Goal: Transaction & Acquisition: Subscribe to service/newsletter

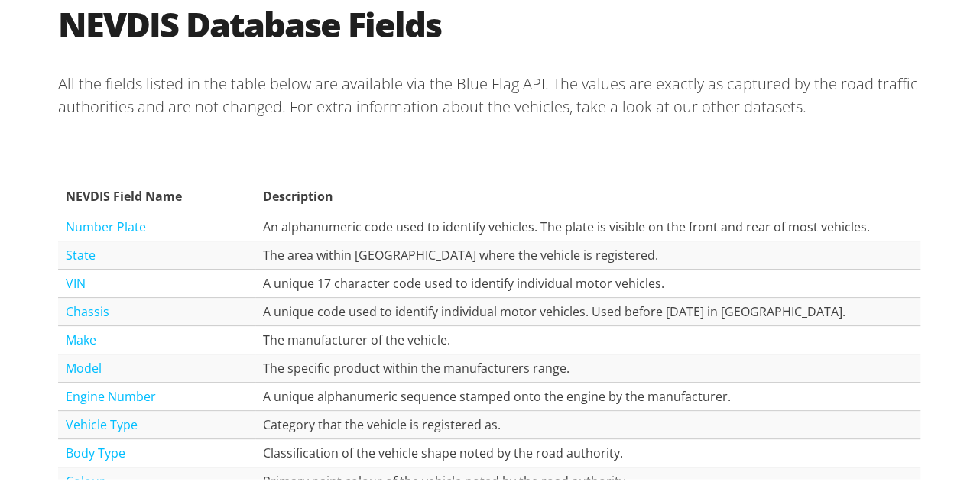
scroll to position [1589, 0]
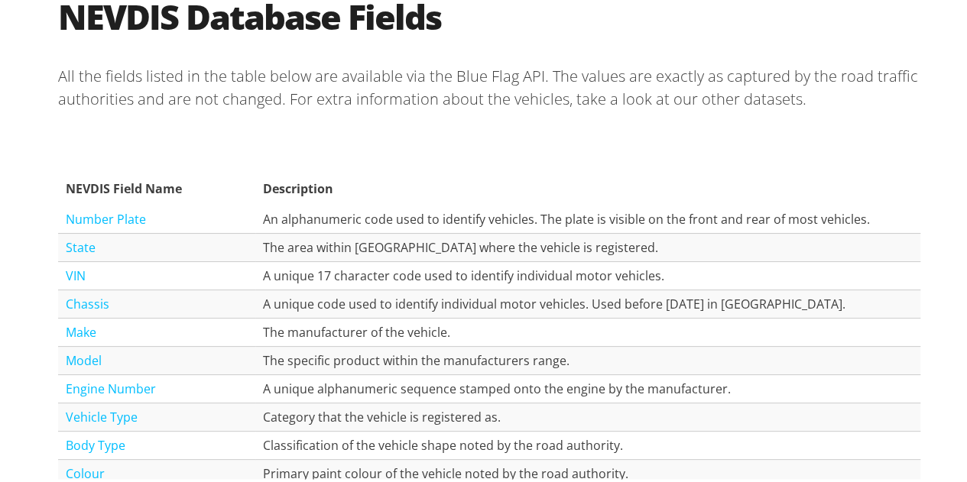
click at [70, 269] on link "VIN" at bounding box center [76, 273] width 20 height 17
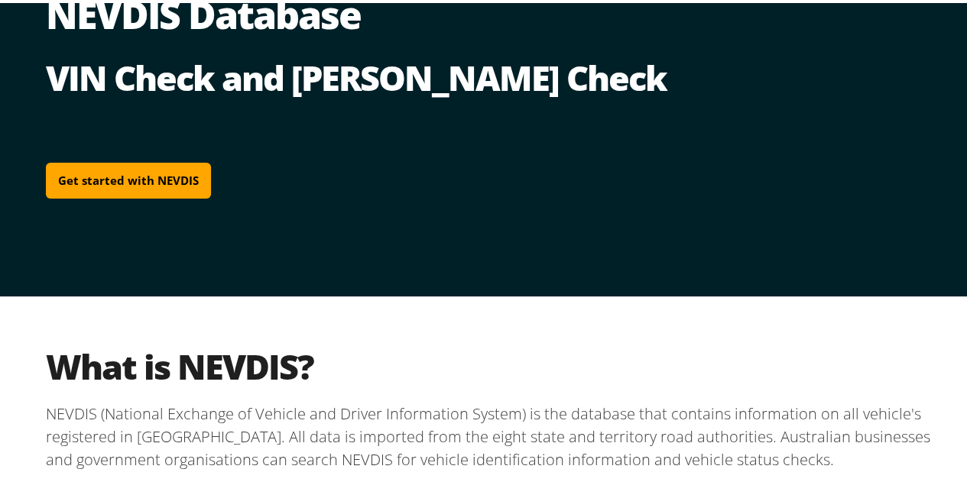
scroll to position [102, 0]
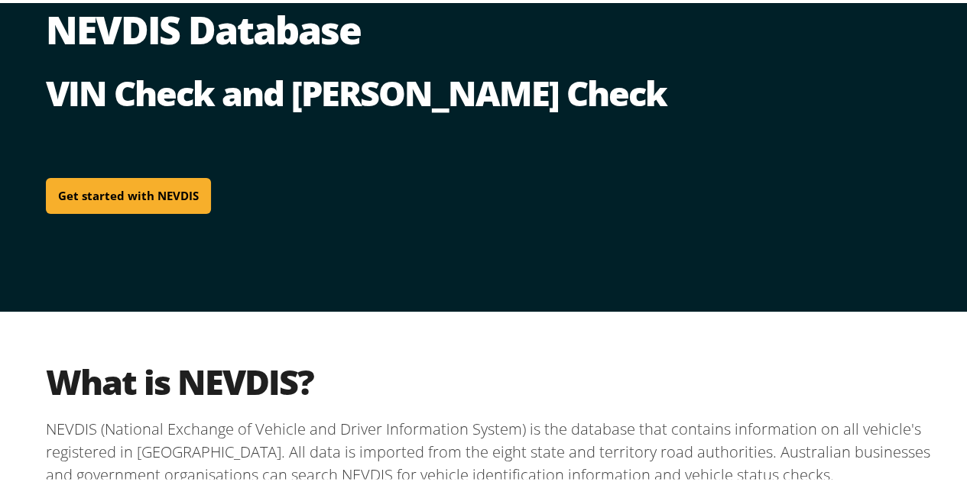
click at [129, 187] on link "Get started with NEVDIS" at bounding box center [128, 193] width 165 height 36
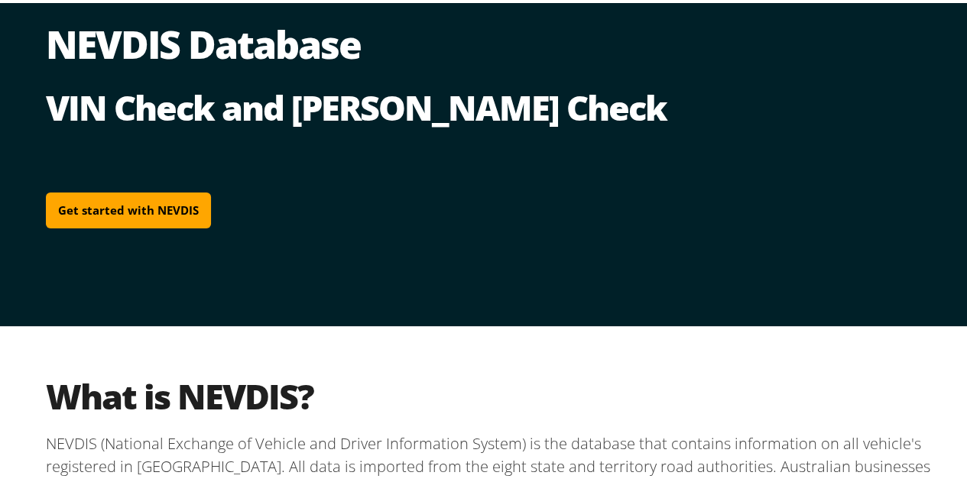
scroll to position [102, 0]
